Goal: Information Seeking & Learning: Learn about a topic

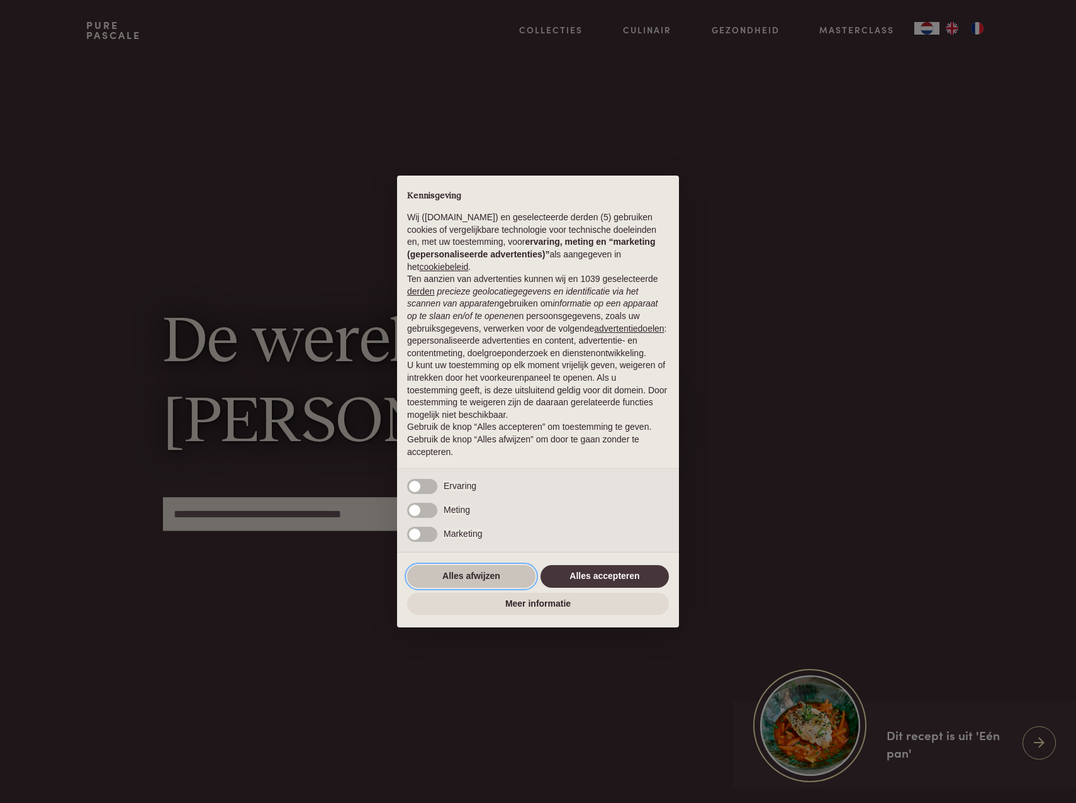
click at [478, 574] on button "Alles afwijzen" at bounding box center [471, 576] width 128 height 23
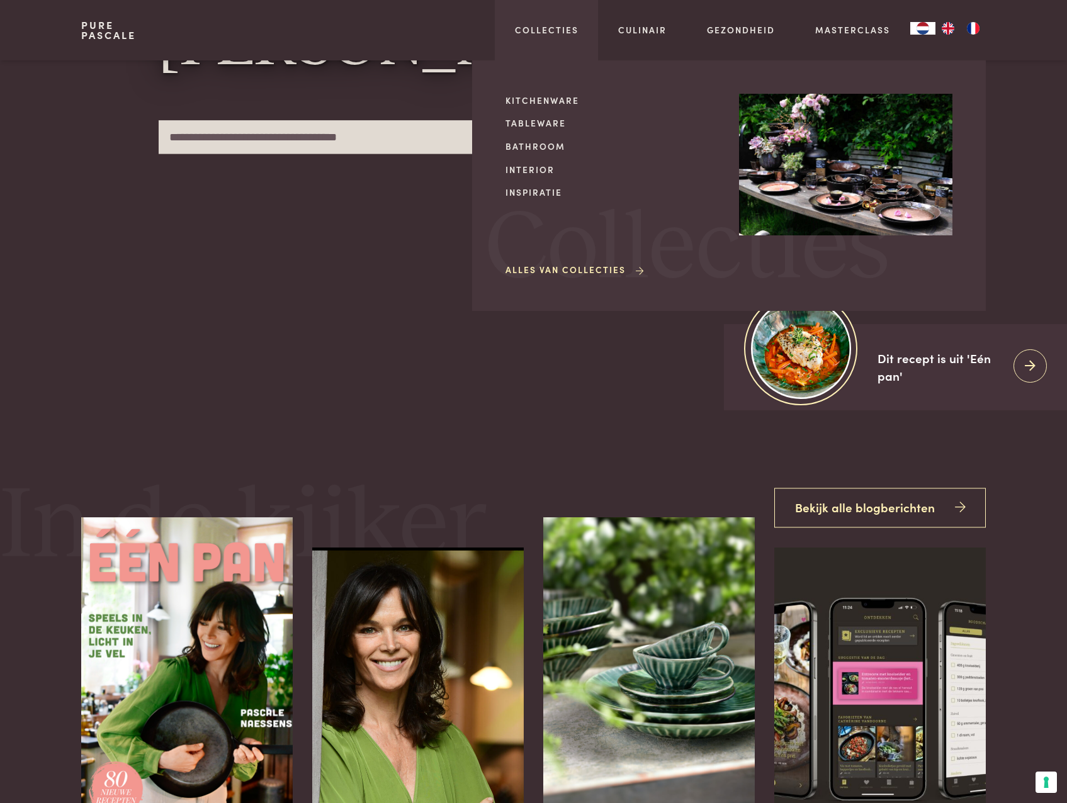
scroll to position [378, 0]
click at [532, 26] on link "Collecties" at bounding box center [547, 29] width 64 height 13
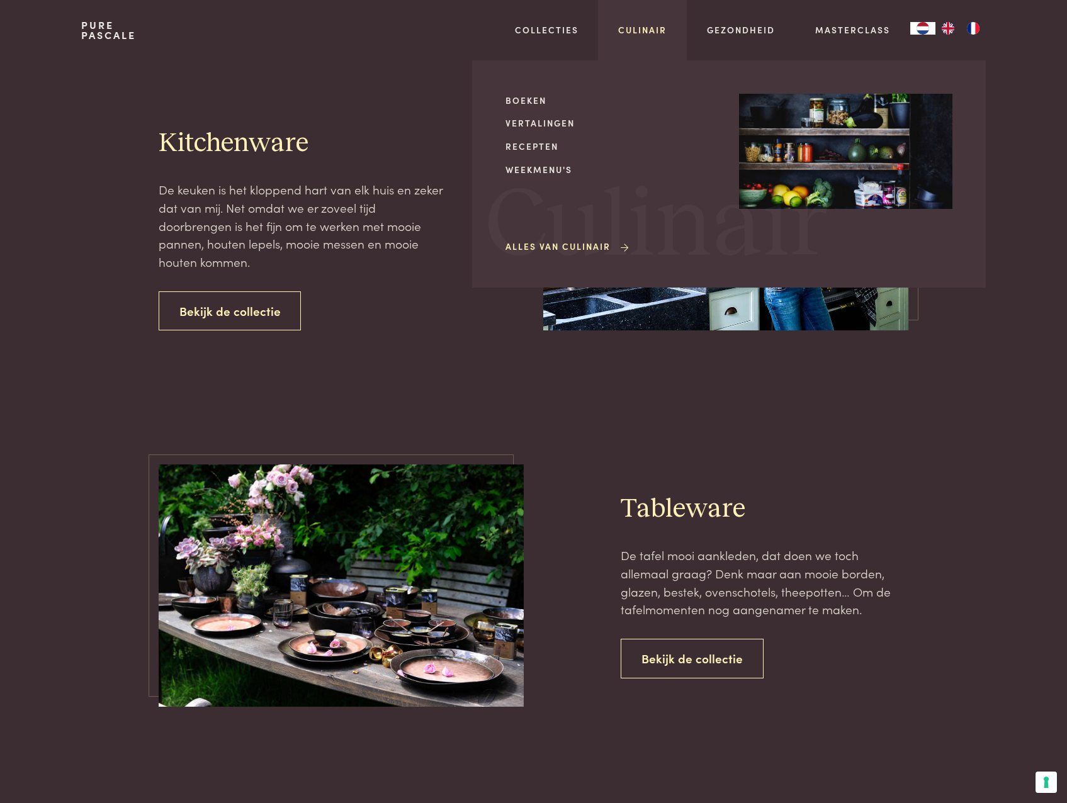
click at [627, 32] on link "Culinair" at bounding box center [642, 29] width 48 height 13
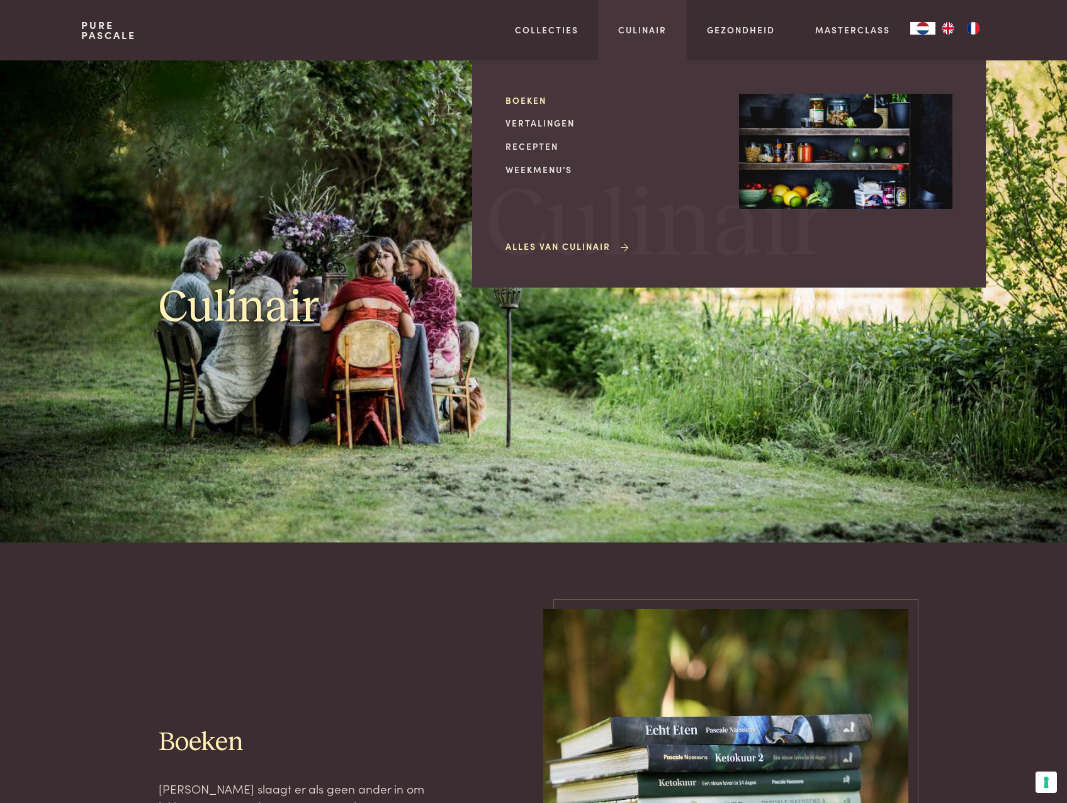
click at [539, 103] on link "Boeken" at bounding box center [611, 100] width 213 height 13
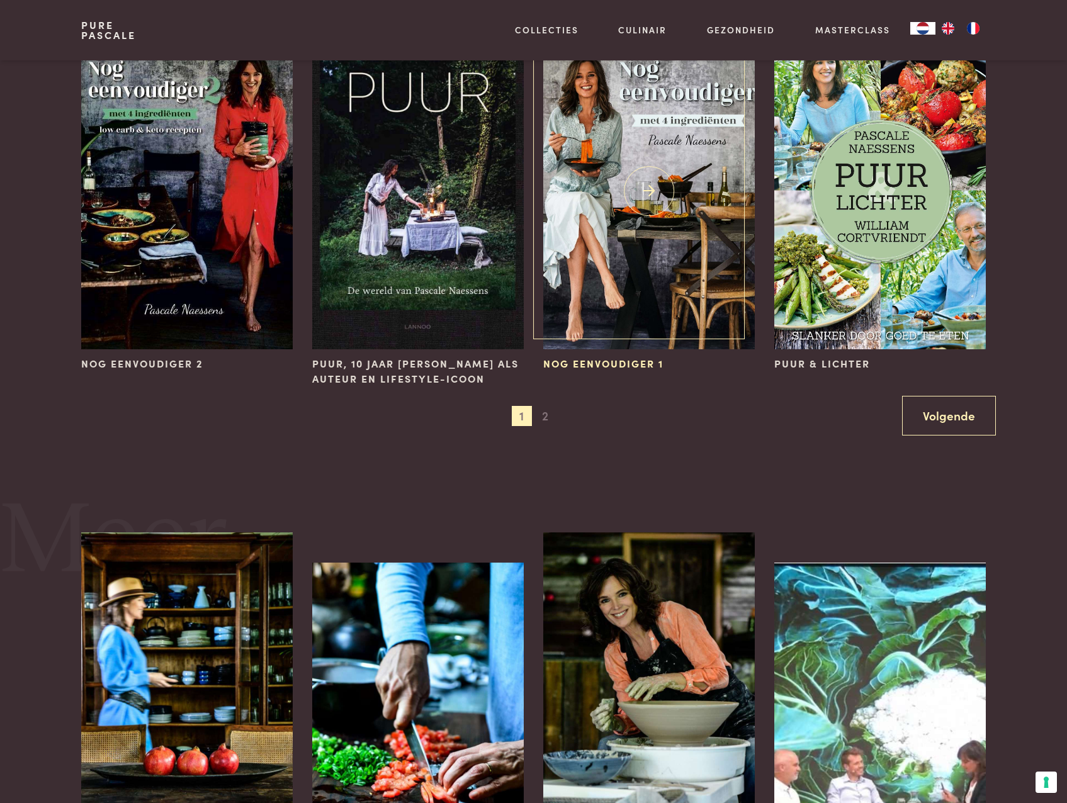
scroll to position [1447, 0]
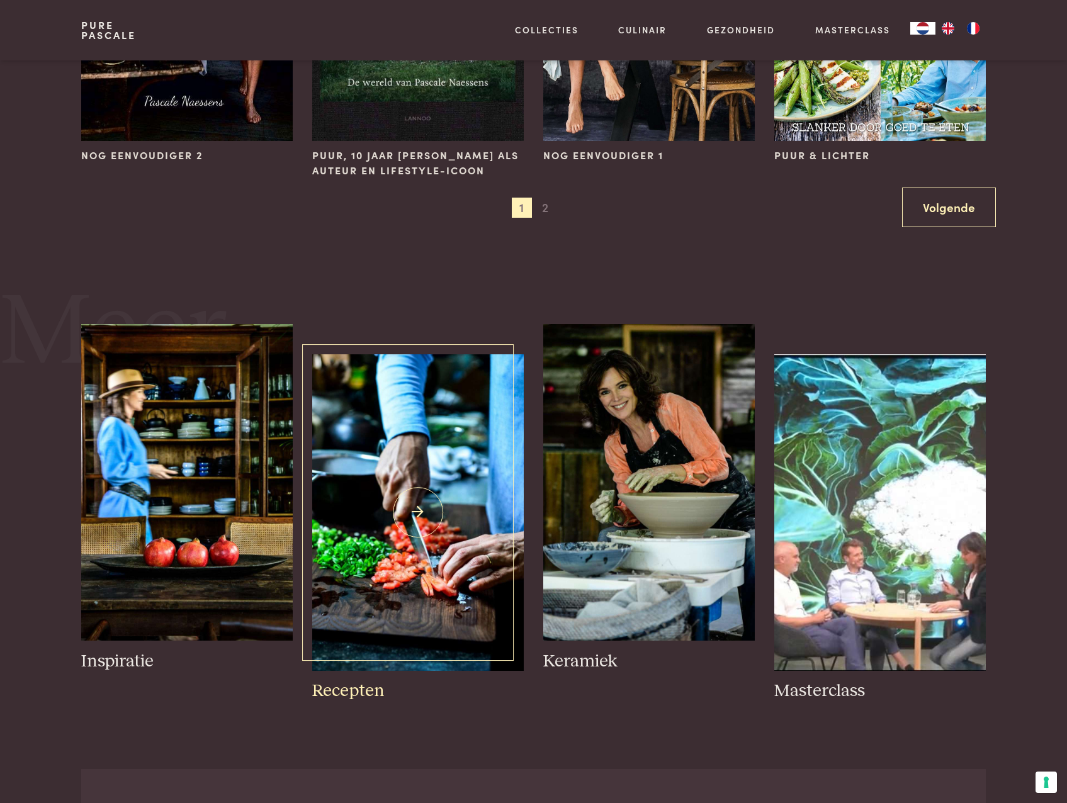
click at [433, 453] on img at bounding box center [417, 512] width 211 height 316
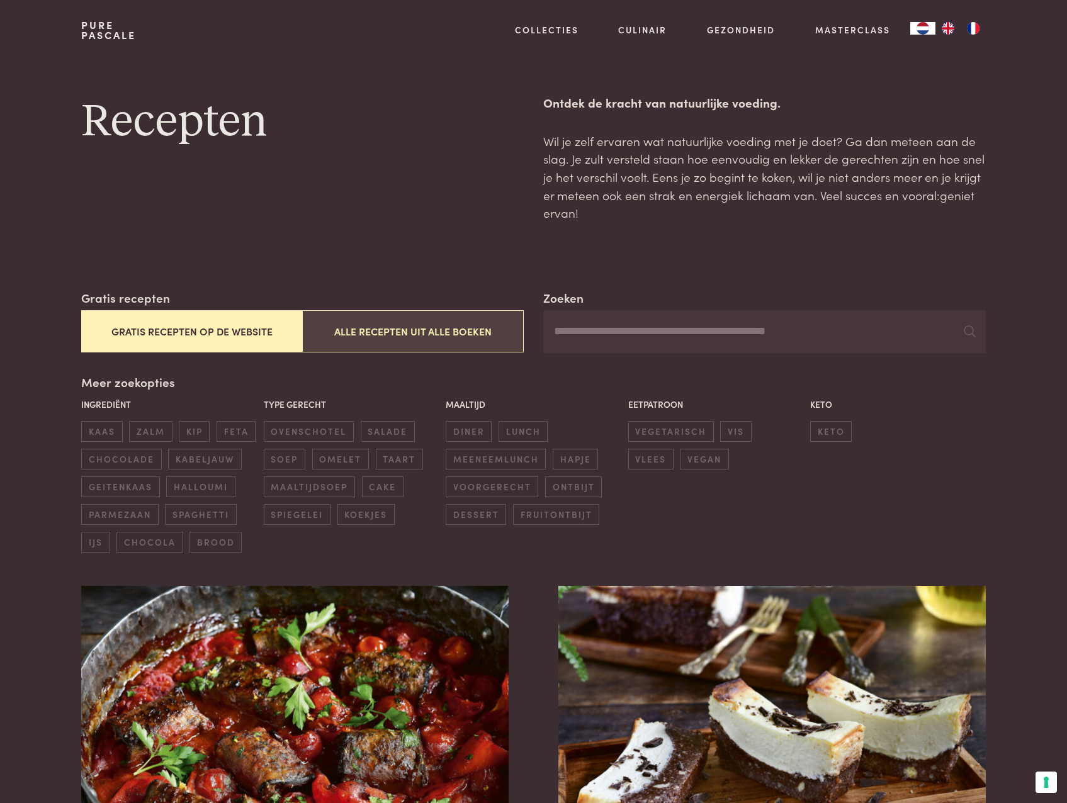
click at [408, 332] on button "Alle recepten uit alle boeken" at bounding box center [412, 331] width 221 height 42
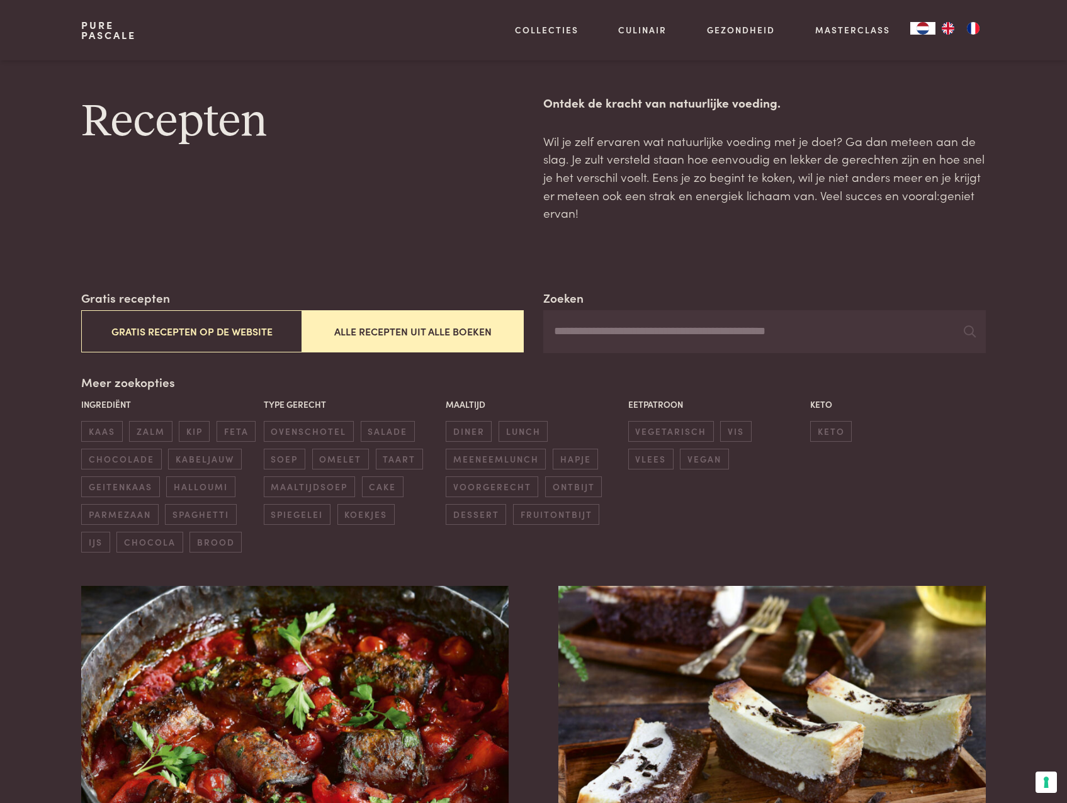
scroll to position [50, 0]
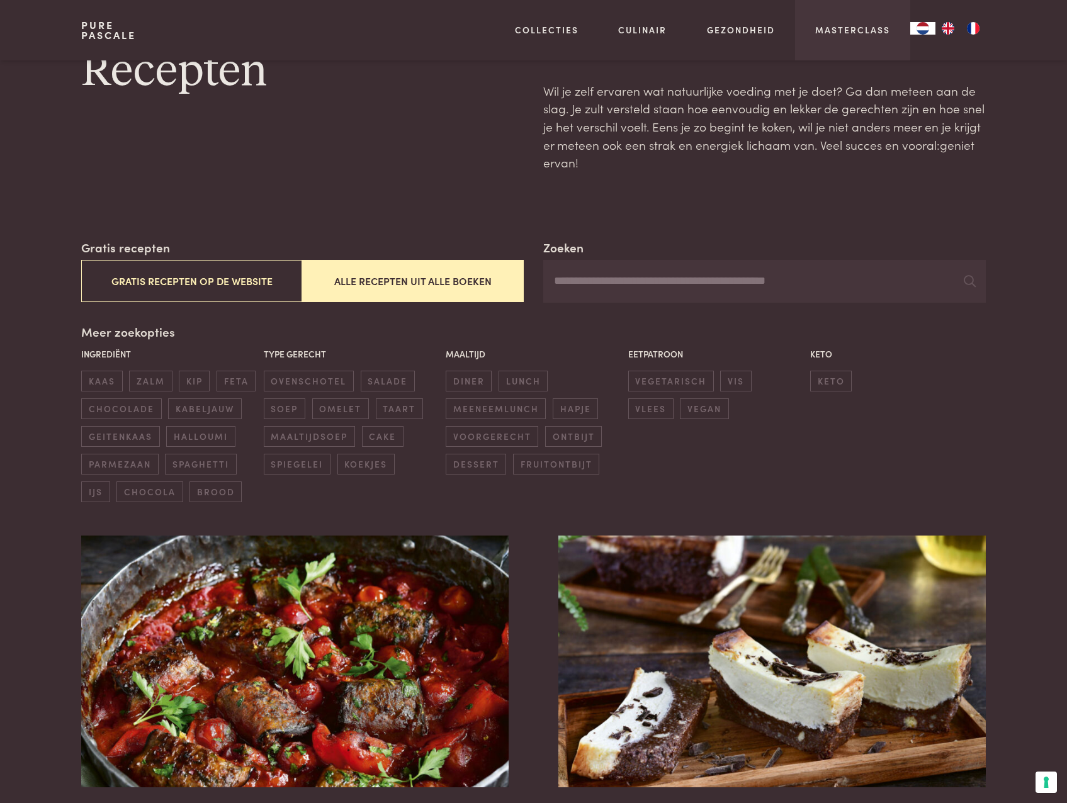
click at [850, 23] on div "Masterclass" at bounding box center [852, 30] width 115 height 60
click at [850, 28] on link "Masterclass" at bounding box center [852, 29] width 75 height 13
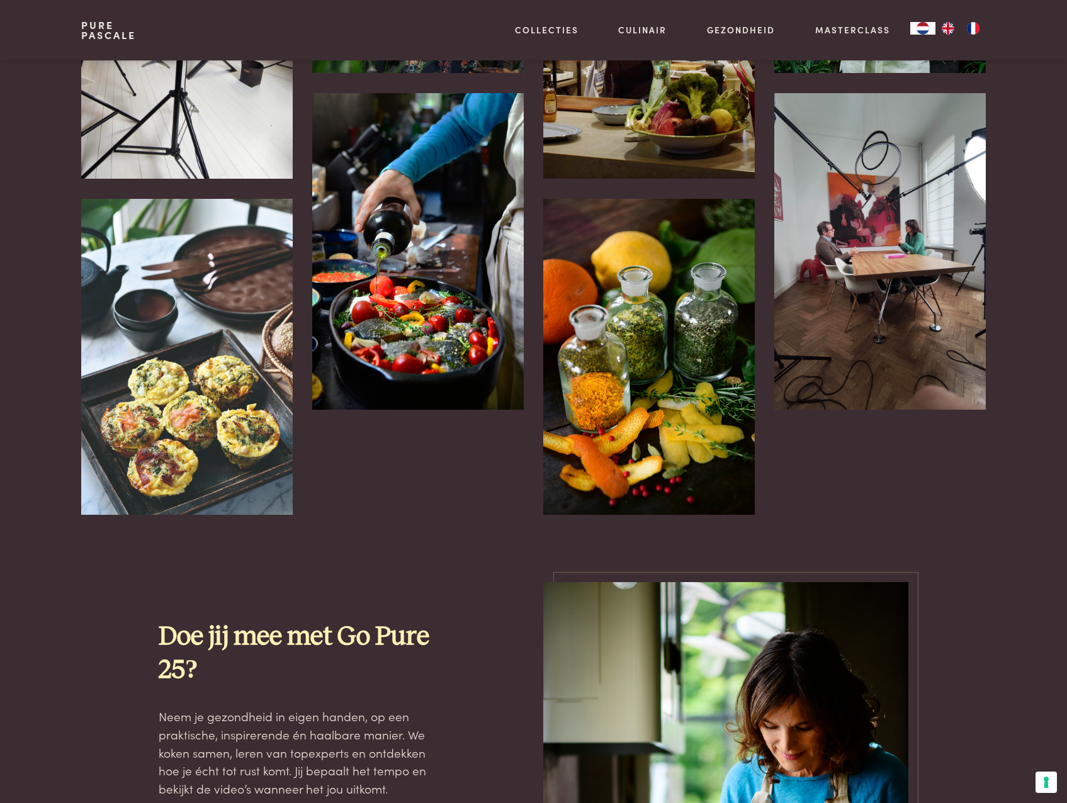
scroll to position [684, 0]
